Goal: Check status: Check status

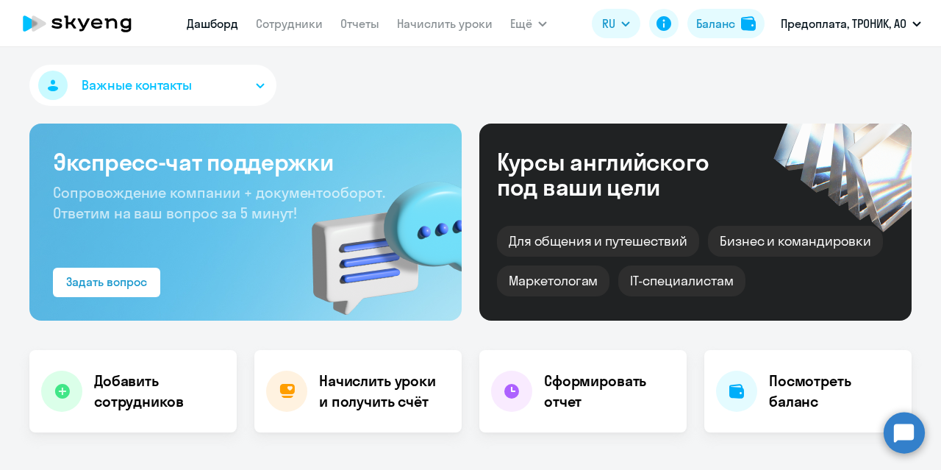
select select "30"
click at [285, 32] on app-menu-item-link "Сотрудники" at bounding box center [289, 24] width 67 height 18
click at [298, 27] on link "Сотрудники" at bounding box center [289, 23] width 67 height 15
select select "30"
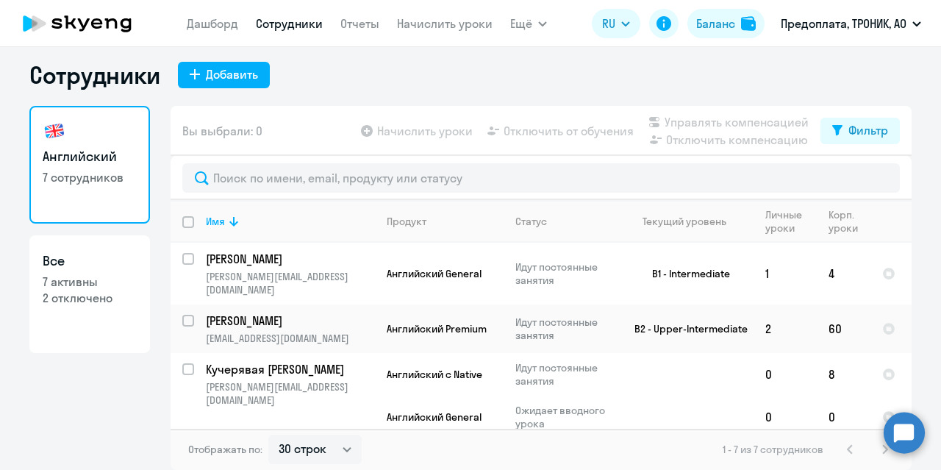
click at [705, 73] on div "Сотрудники Добавить" at bounding box center [470, 74] width 882 height 29
click at [495, 68] on div "Сотрудники Добавить" at bounding box center [470, 74] width 882 height 29
click at [697, 71] on div "Сотрудники Добавить" at bounding box center [470, 74] width 882 height 29
click at [672, 68] on div "Сотрудники Добавить" at bounding box center [470, 74] width 882 height 29
click at [369, 82] on div "Сотрудники Добавить" at bounding box center [470, 74] width 882 height 29
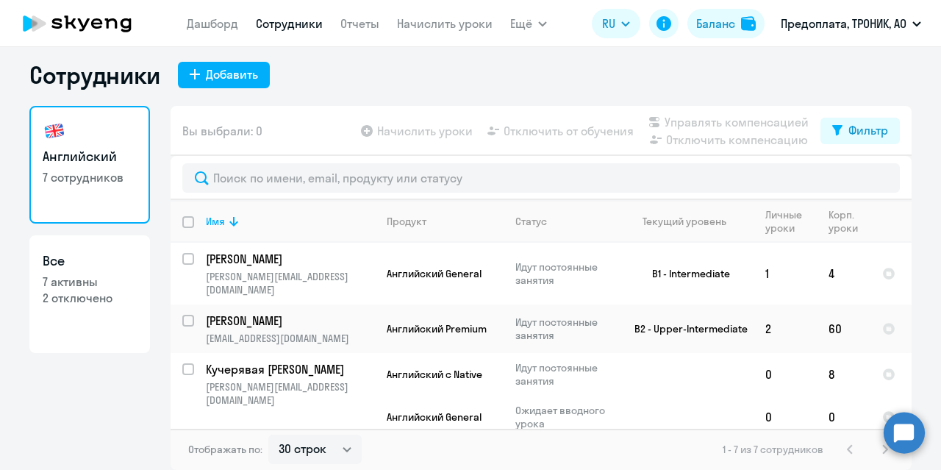
click at [675, 84] on div "Сотрудники Добавить" at bounding box center [470, 74] width 882 height 29
click at [486, 77] on div "Сотрудники Добавить" at bounding box center [470, 74] width 882 height 29
click at [550, 58] on div "Сотрудники Добавить Английский 7 сотрудников Все 7 активны 2 отключено Вы выбра…" at bounding box center [470, 258] width 941 height 422
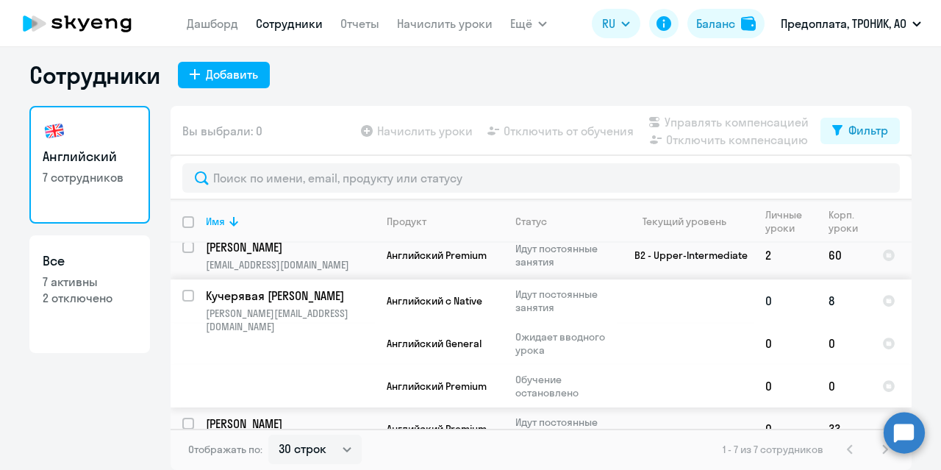
click at [324, 287] on p "Кучерявая [PERSON_NAME]" at bounding box center [289, 295] width 166 height 16
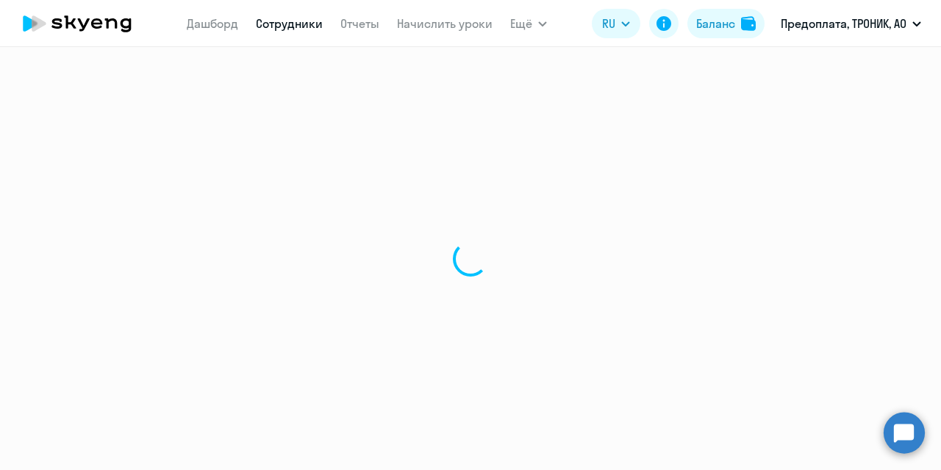
select select "english"
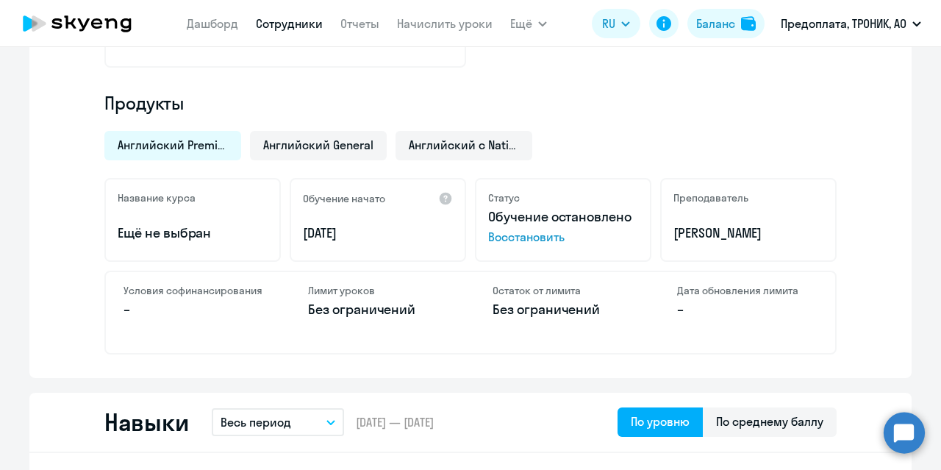
scroll to position [514, 0]
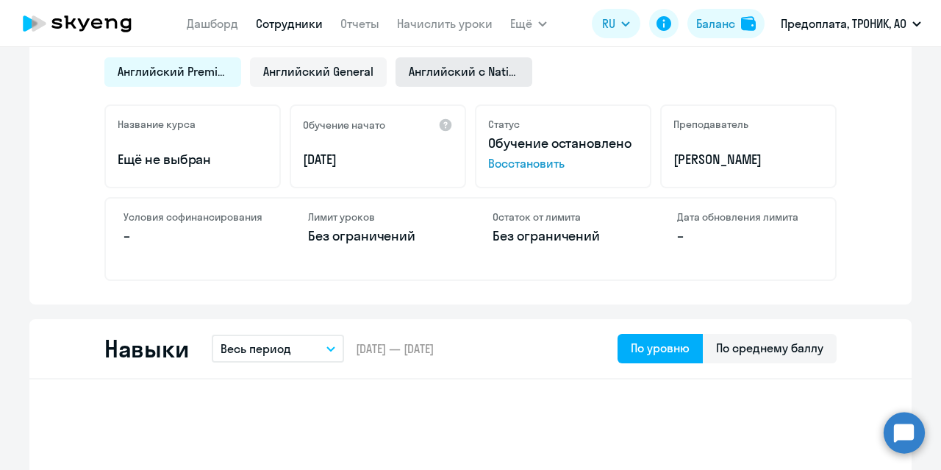
click at [483, 80] on div "Английский с Native" at bounding box center [463, 71] width 137 height 29
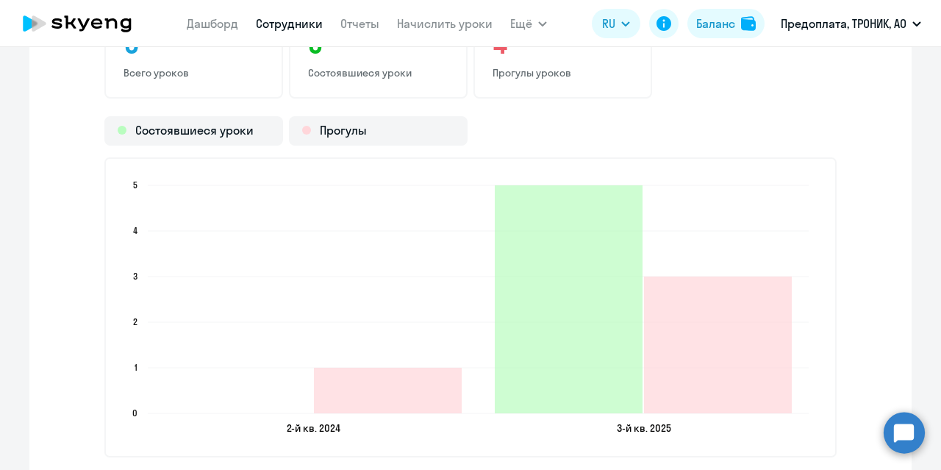
scroll to position [1984, 0]
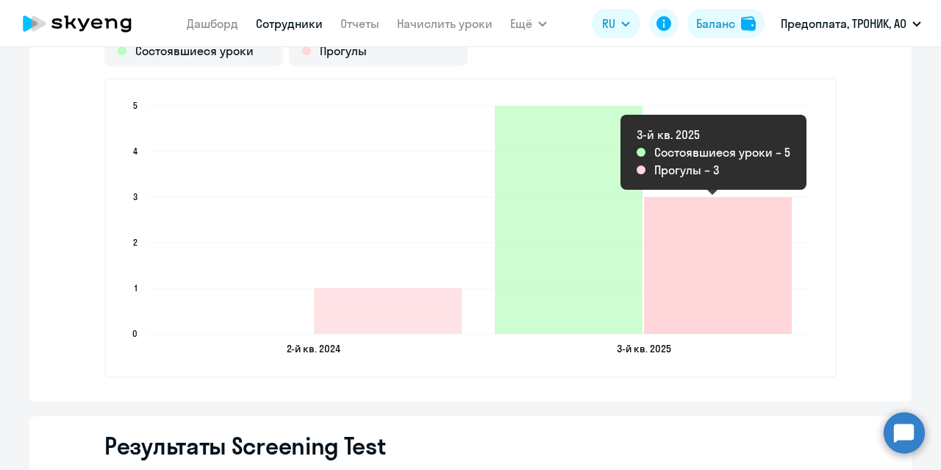
click at [722, 221] on icon "2025-09-03T21:00:00.000Z Прогулы 3" at bounding box center [718, 265] width 148 height 137
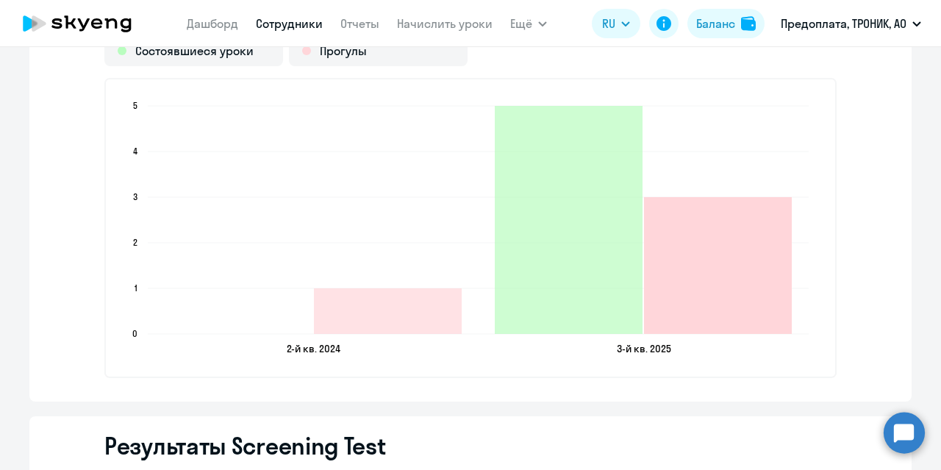
click at [705, 265] on icon "2025-09-03T21:00:00.000Z Прогулы 3" at bounding box center [718, 265] width 148 height 137
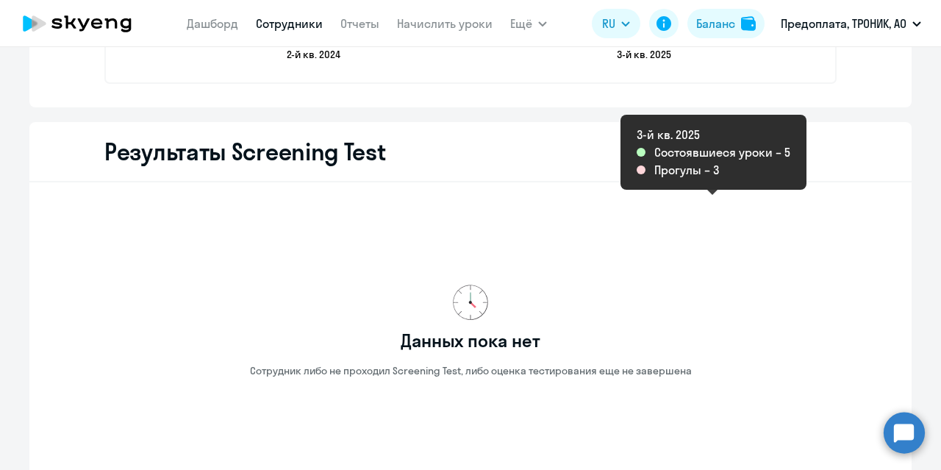
scroll to position [2406, 0]
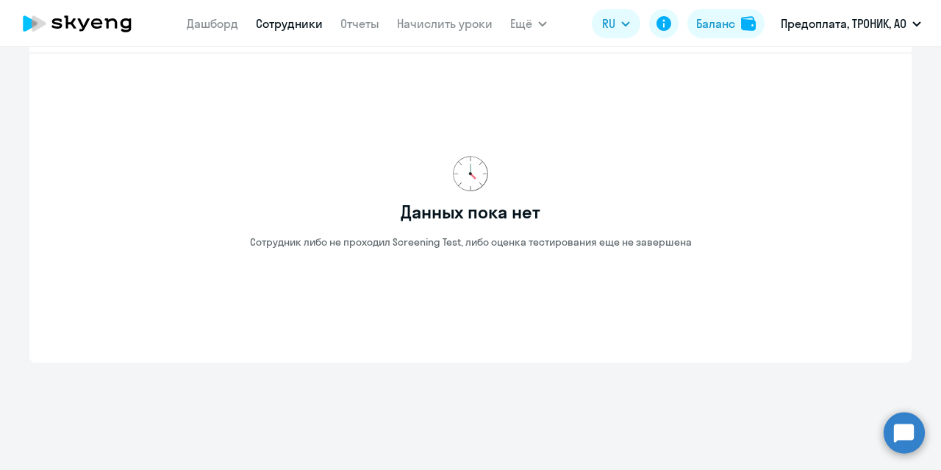
click at [880, 93] on div "Данных пока нет Сотрудник либо не проходил Screening Test, либо оценка тестиров…" at bounding box center [470, 201] width 835 height 273
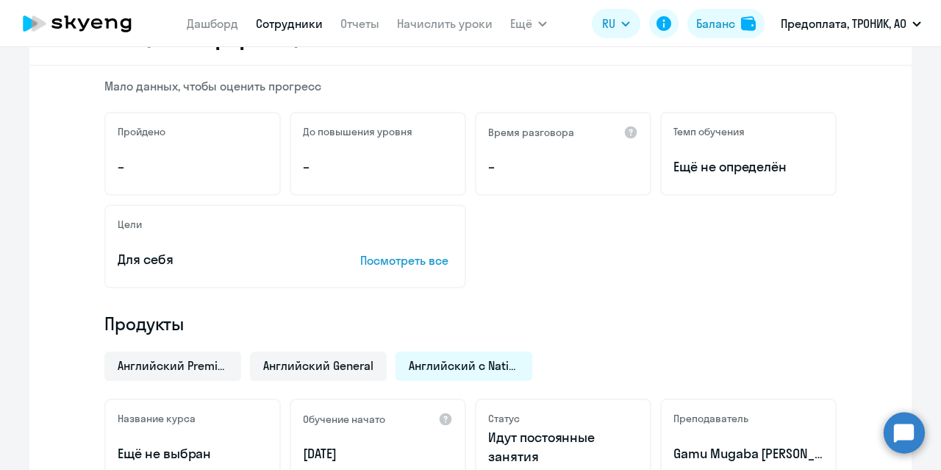
scroll to position [0, 0]
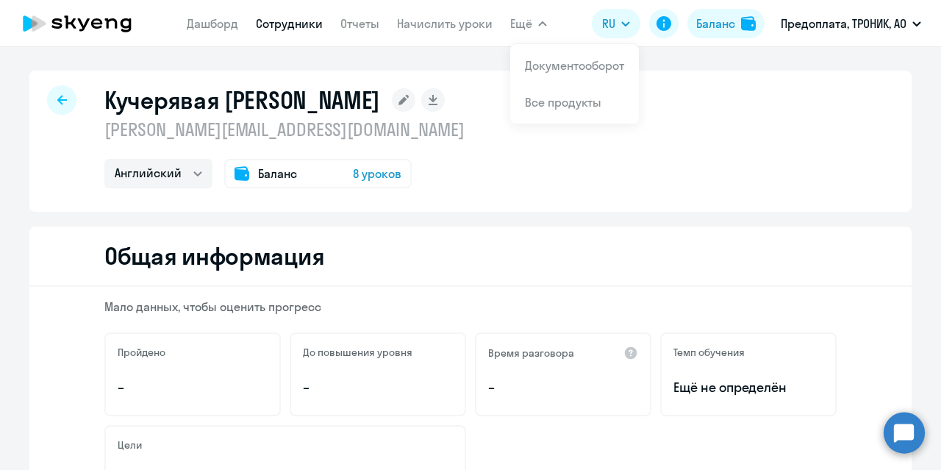
click at [472, 154] on div "Кучерявая Елена Сергеевна [EMAIL_ADDRESS][DOMAIN_NAME] Английский Баланс 8 урок…" at bounding box center [470, 141] width 882 height 141
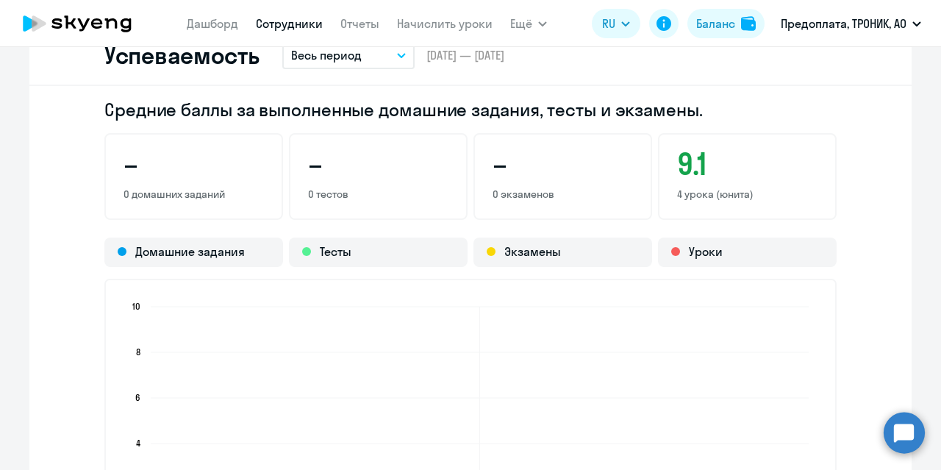
scroll to position [1176, 0]
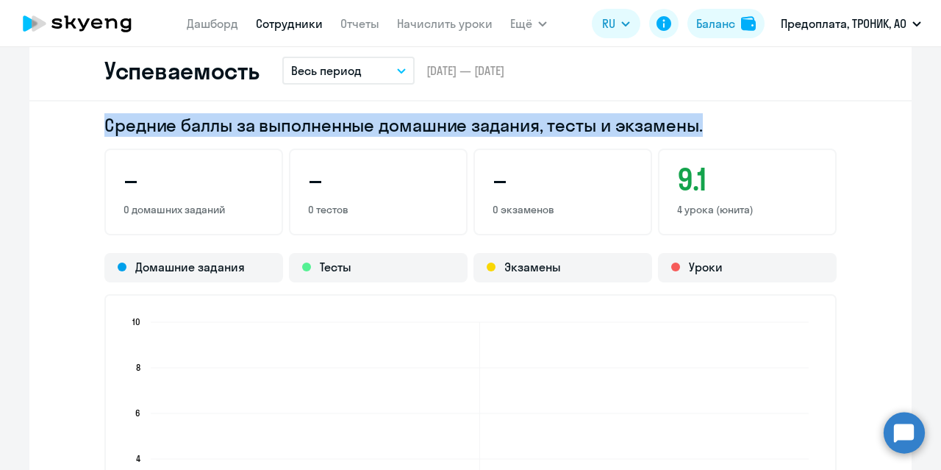
drag, startPoint x: 697, startPoint y: 124, endPoint x: 80, endPoint y: 127, distance: 617.2
click at [80, 127] on div "Средние баллы за выполненные домашние задания, тесты и экзамены. – 0 домашних з…" at bounding box center [470, 359] width 882 height 516
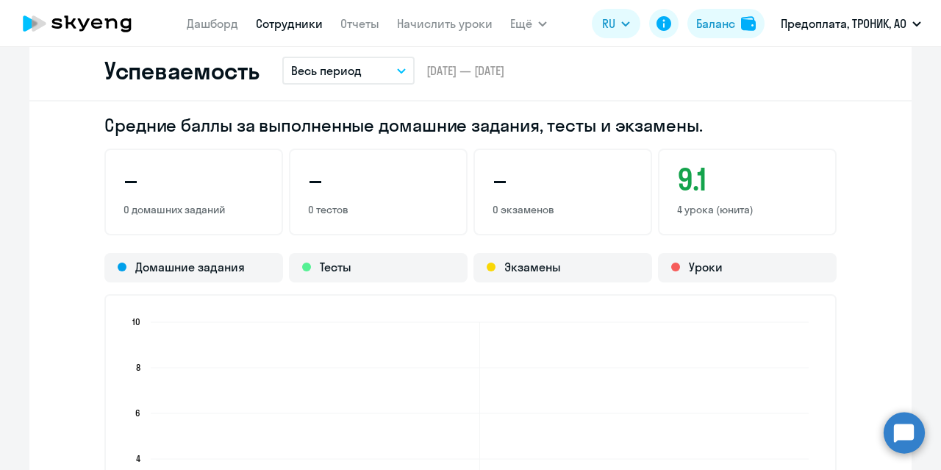
click at [589, 87] on div "Успеваемость Весь период – [DATE] — [DATE]" at bounding box center [470, 71] width 882 height 60
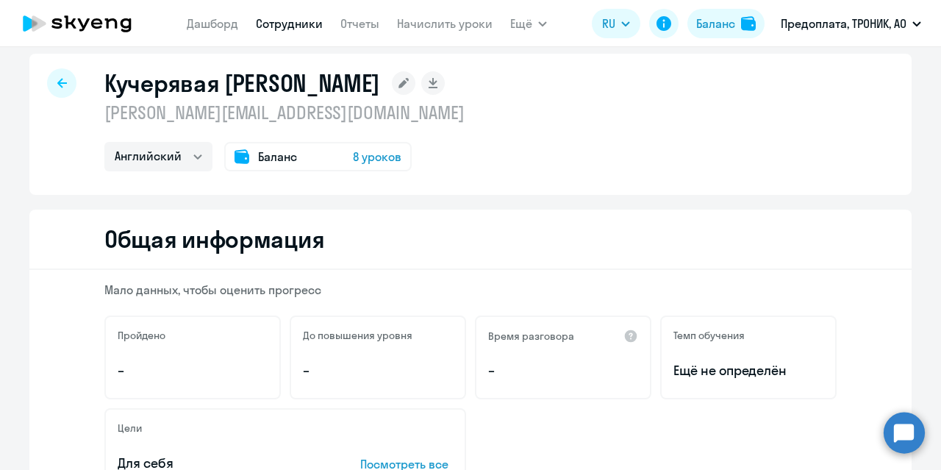
scroll to position [0, 0]
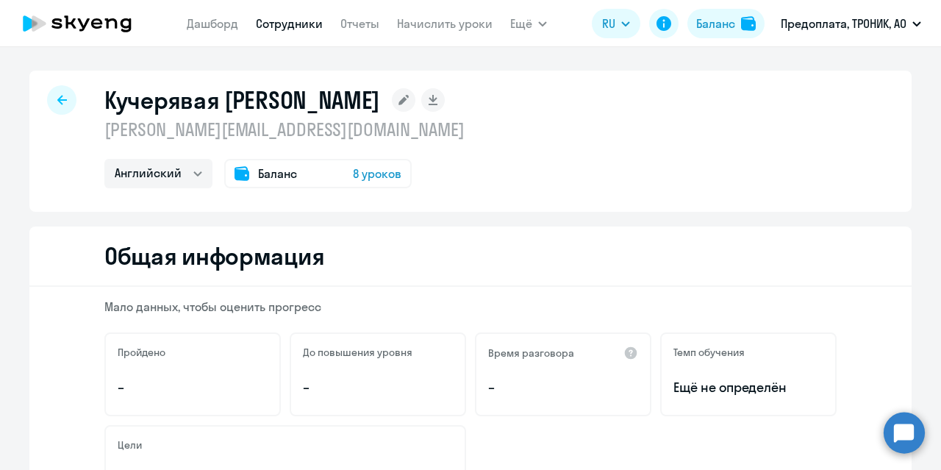
click at [740, 110] on div "Кучерявая Елена Сергеевна [EMAIL_ADDRESS][DOMAIN_NAME] Английский Баланс 8 урок…" at bounding box center [470, 141] width 882 height 141
click at [760, 90] on div "Кучерявая Елена Сергеевна [EMAIL_ADDRESS][DOMAIN_NAME] Английский Баланс 8 урок…" at bounding box center [470, 141] width 882 height 141
click at [519, 68] on div "Кучерявая Елена Сергеевна [EMAIL_ADDRESS][DOMAIN_NAME] Английский Баланс 8 урок…" at bounding box center [470, 258] width 941 height 422
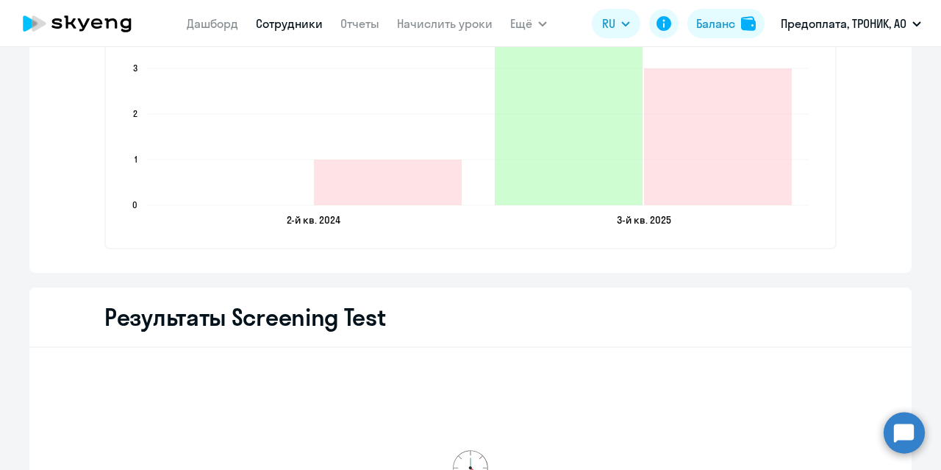
scroll to position [2131, 0]
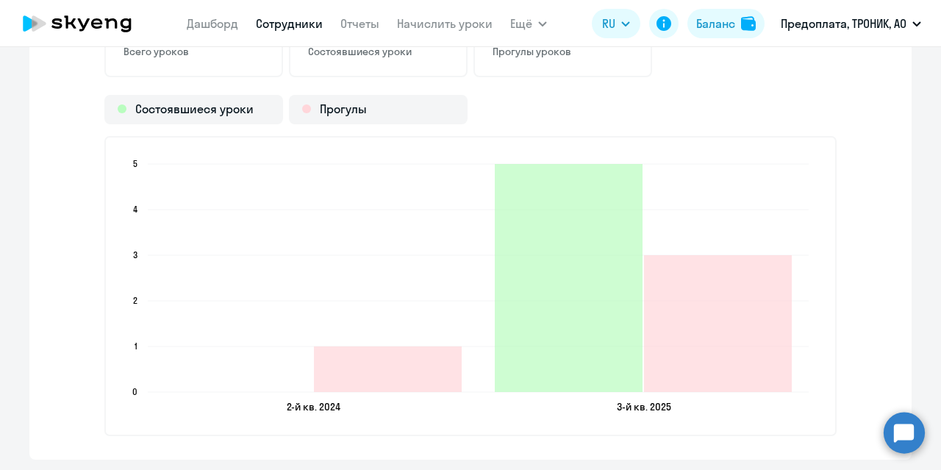
scroll to position [1910, 0]
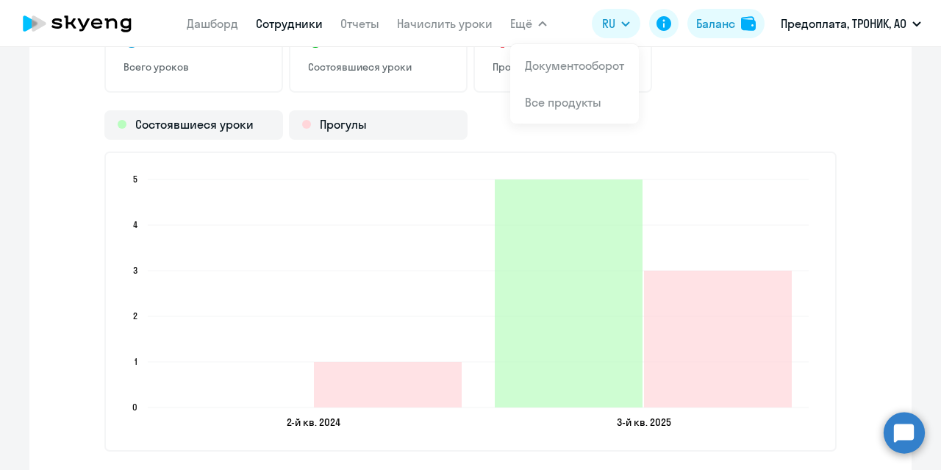
click at [752, 92] on div "9 Всего уроков 5 Состоявшиеся уроки 4 Прогулы уроков" at bounding box center [470, 49] width 732 height 87
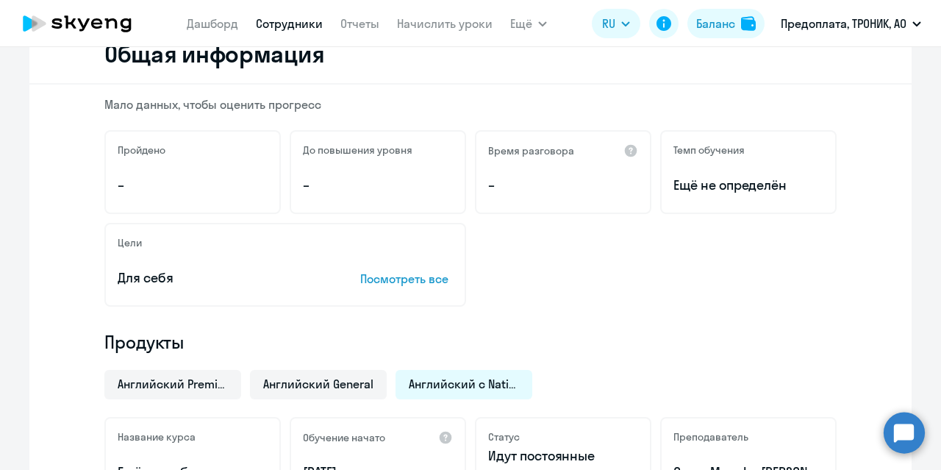
scroll to position [0, 0]
